Goal: Transaction & Acquisition: Purchase product/service

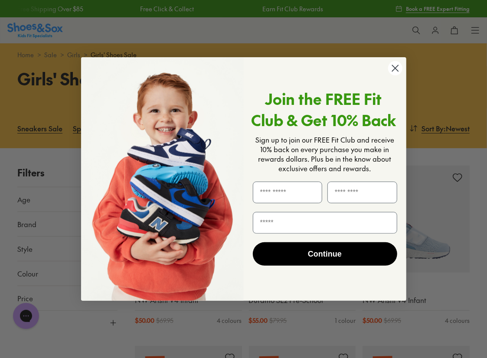
click at [396, 67] on icon "Close dialog" at bounding box center [395, 68] width 6 height 6
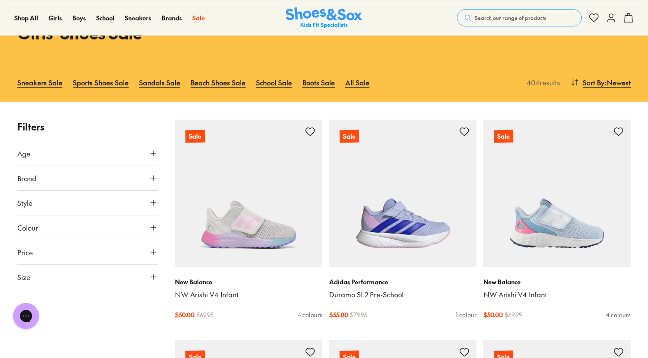
scroll to position [87, 0]
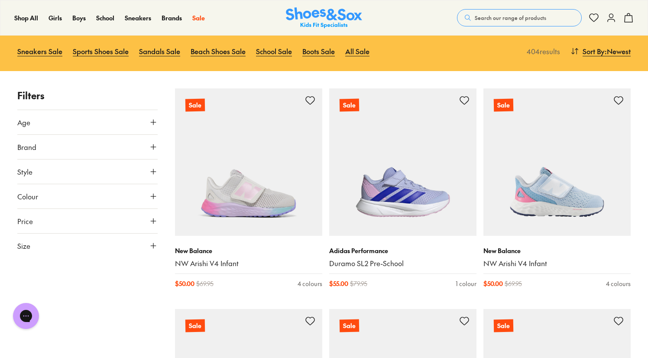
click at [100, 255] on button "Size" at bounding box center [87, 246] width 140 height 24
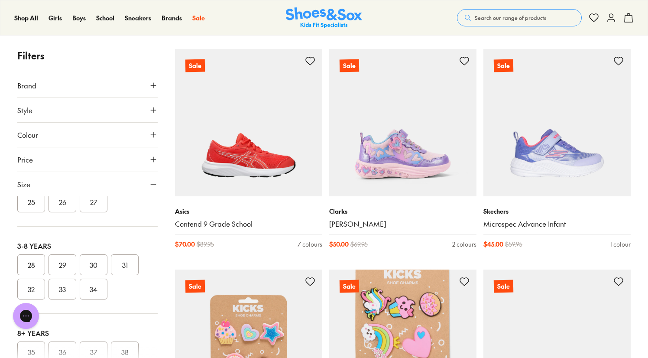
scroll to position [260, 0]
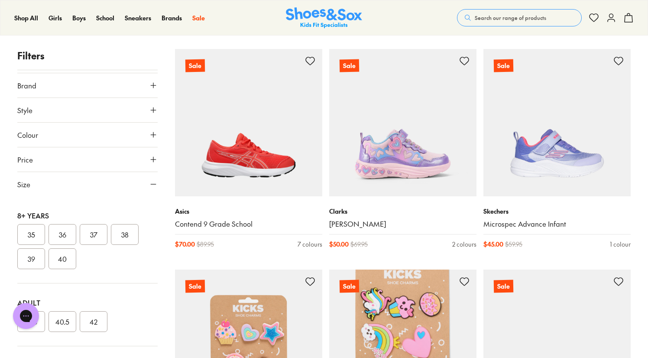
click at [95, 232] on button "37" at bounding box center [94, 234] width 28 height 21
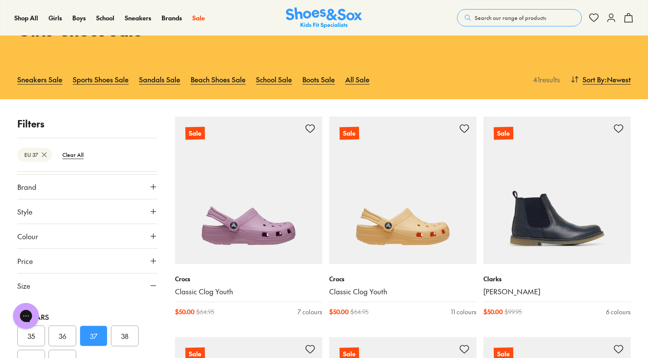
scroll to position [263, 0]
click at [124, 334] on button "38" at bounding box center [125, 332] width 28 height 21
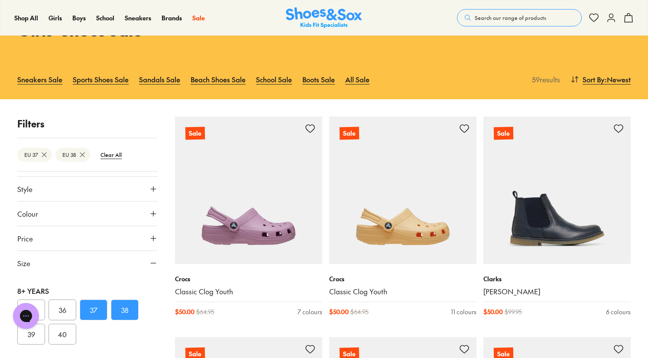
scroll to position [55, 0]
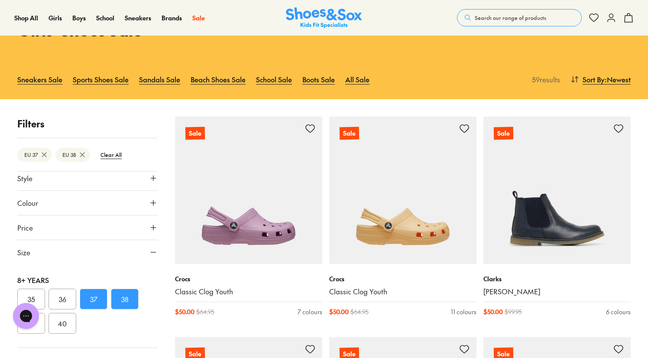
click at [40, 324] on div "Chat with us" at bounding box center [26, 316] width 35 height 32
click at [41, 330] on div "Chat with us" at bounding box center [26, 316] width 35 height 32
drag, startPoint x: 35, startPoint y: 332, endPoint x: 31, endPoint y: 29, distance: 302.9
click at [35, 332] on div "8+ Years 35 36 37 38 39 40" at bounding box center [87, 304] width 140 height 87
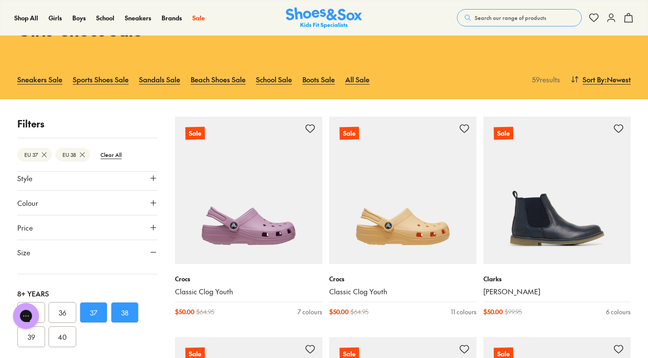
scroll to position [263, 0]
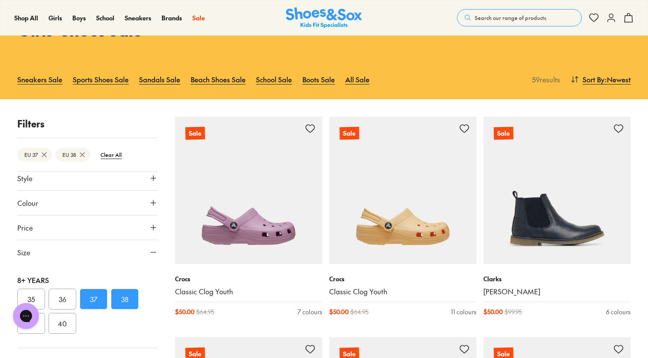
drag, startPoint x: 34, startPoint y: 29, endPoint x: 44, endPoint y: 329, distance: 300.0
click at [44, 329] on button "39" at bounding box center [31, 323] width 28 height 21
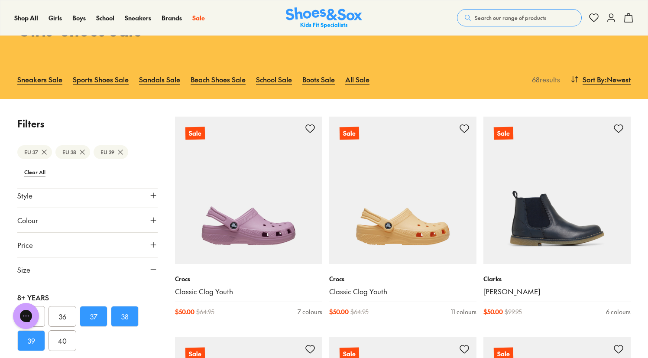
click at [61, 339] on button "40" at bounding box center [63, 340] width 28 height 21
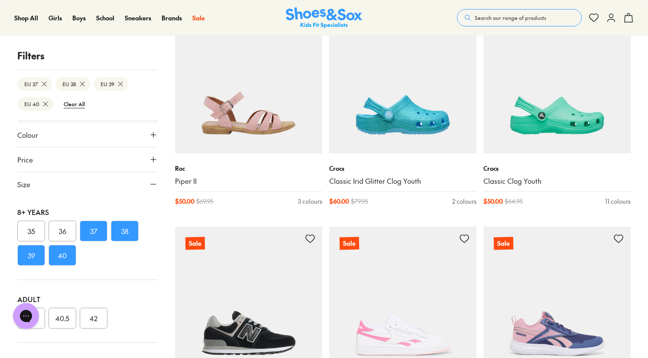
scroll to position [1705, 0]
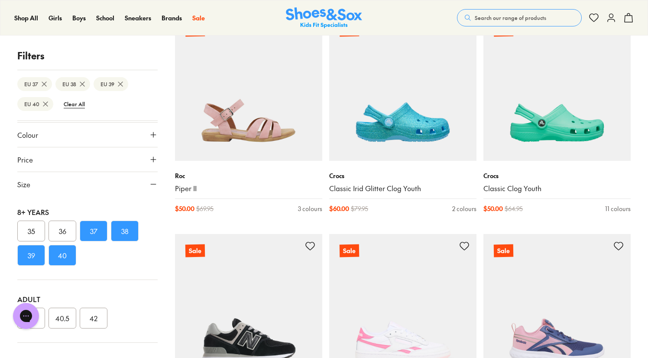
drag, startPoint x: 280, startPoint y: 123, endPoint x: 641, endPoint y: 123, distance: 360.9
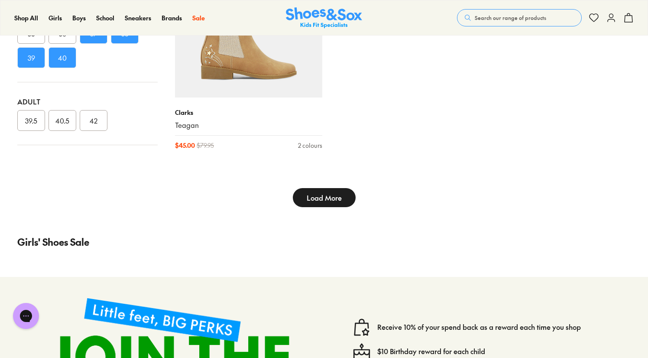
scroll to position [4823, 0]
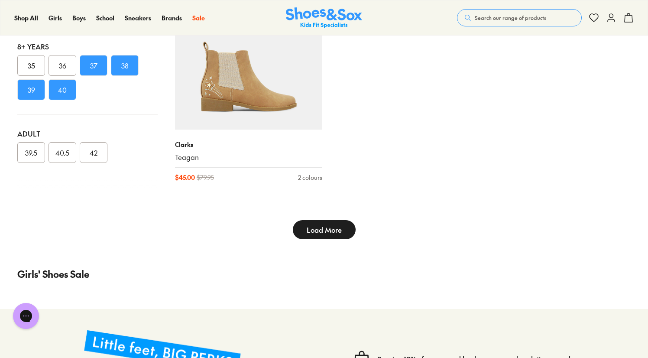
click at [320, 236] on button "Load More" at bounding box center [324, 229] width 63 height 19
click at [324, 232] on span "Load More" at bounding box center [324, 229] width 35 height 10
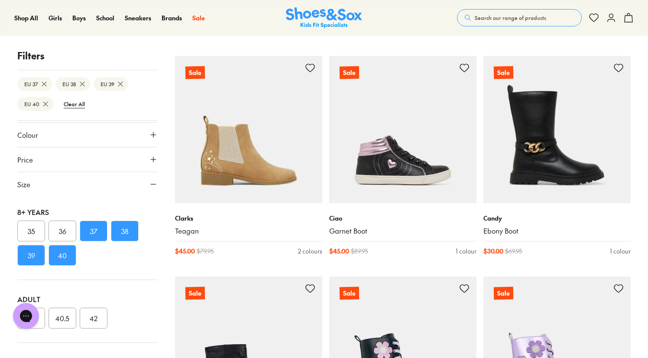
scroll to position [4823, 0]
